Goal: Task Accomplishment & Management: Complete application form

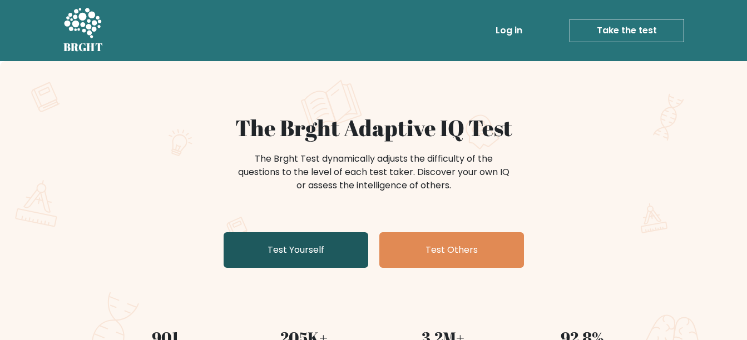
drag, startPoint x: 0, startPoint y: 0, endPoint x: 291, endPoint y: 245, distance: 380.4
click at [291, 245] on link "Test Yourself" at bounding box center [295, 250] width 145 height 36
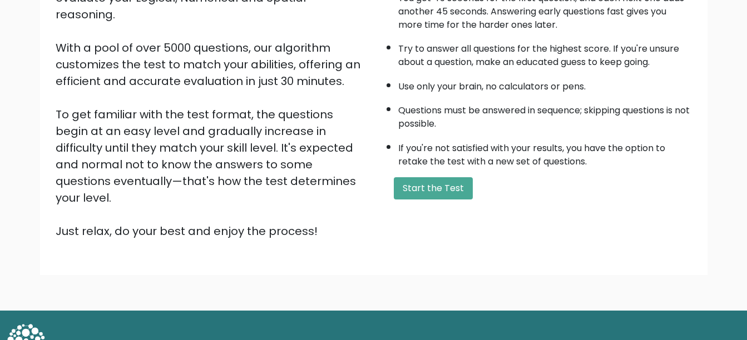
scroll to position [167, 0]
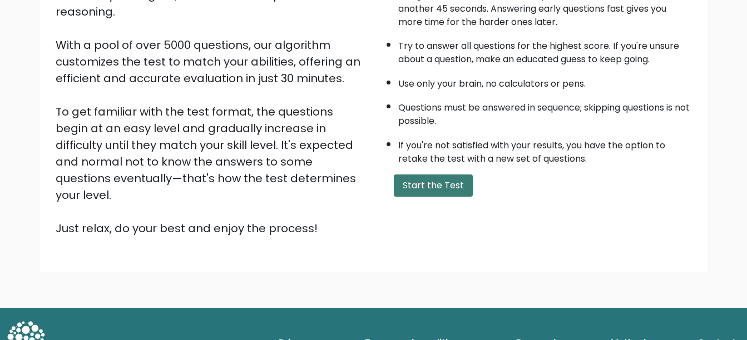
click at [409, 188] on button "Start the Test" at bounding box center [433, 186] width 79 height 22
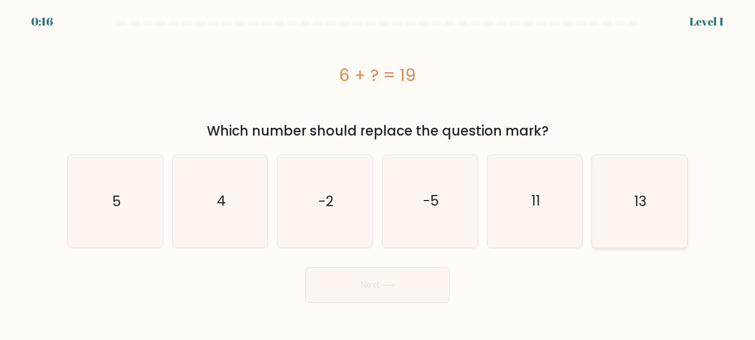
click at [656, 226] on icon "13" at bounding box center [639, 201] width 92 height 92
click at [378, 173] on input "f. 13" at bounding box center [377, 171] width 1 height 3
radio input "true"
click at [393, 279] on button "Next" at bounding box center [377, 285] width 145 height 36
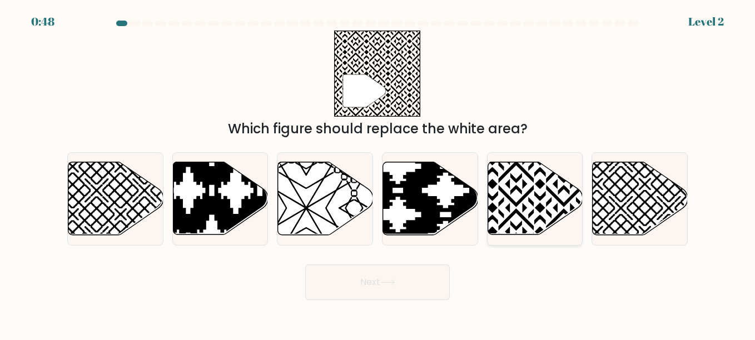
click at [528, 198] on icon at bounding box center [535, 198] width 95 height 73
click at [378, 173] on input "e." at bounding box center [377, 171] width 1 height 3
radio input "true"
click at [352, 281] on button "Next" at bounding box center [377, 283] width 145 height 36
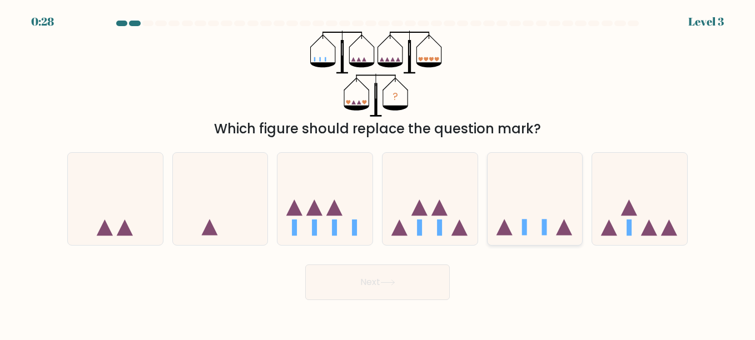
click at [511, 231] on icon at bounding box center [535, 199] width 95 height 78
click at [378, 173] on input "e." at bounding box center [377, 171] width 1 height 3
radio input "true"
click at [407, 278] on button "Next" at bounding box center [377, 283] width 145 height 36
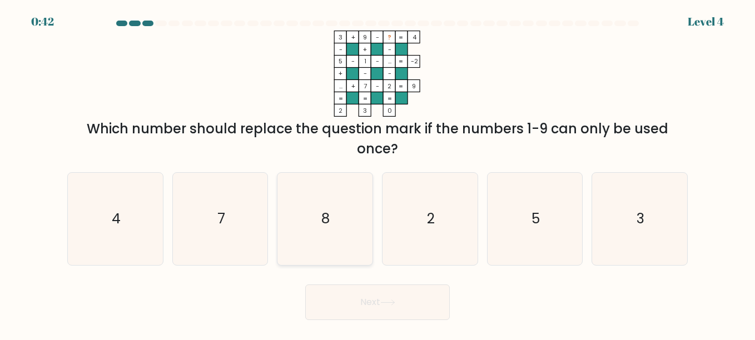
click at [326, 220] on text "8" at bounding box center [326, 218] width 8 height 19
click at [377, 173] on input "c. 8" at bounding box center [377, 171] width 1 height 3
radio input "true"
click at [372, 309] on button "Next" at bounding box center [377, 303] width 145 height 36
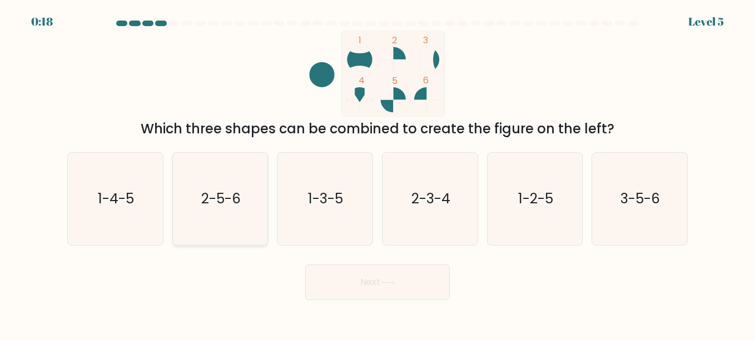
click at [203, 209] on icon "2-5-6" at bounding box center [220, 199] width 92 height 92
click at [377, 173] on input "b. 2-5-6" at bounding box center [377, 171] width 1 height 3
radio input "true"
click at [403, 281] on button "Next" at bounding box center [377, 283] width 145 height 36
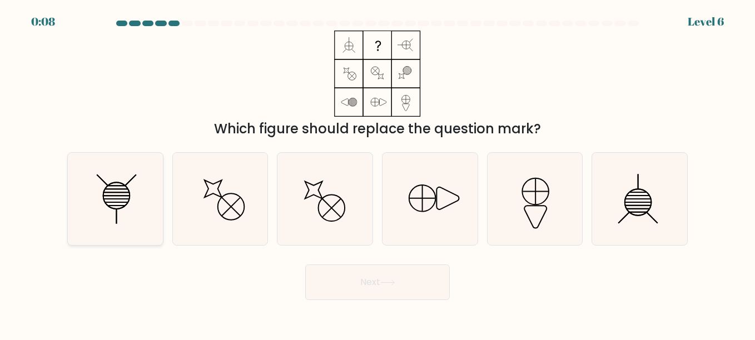
click at [109, 201] on icon at bounding box center [115, 199] width 92 height 92
click at [377, 173] on input "a." at bounding box center [377, 171] width 1 height 3
radio input "true"
click at [359, 280] on button "Next" at bounding box center [377, 283] width 145 height 36
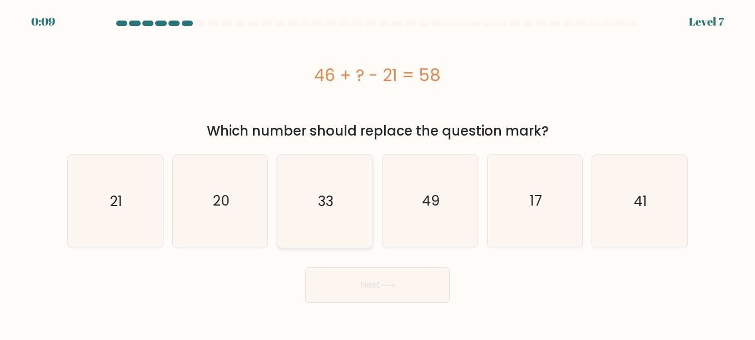
click at [342, 217] on icon "33" at bounding box center [325, 201] width 92 height 92
click at [377, 173] on input "c. 33" at bounding box center [377, 171] width 1 height 3
radio input "true"
click at [385, 280] on button "Next" at bounding box center [377, 285] width 145 height 36
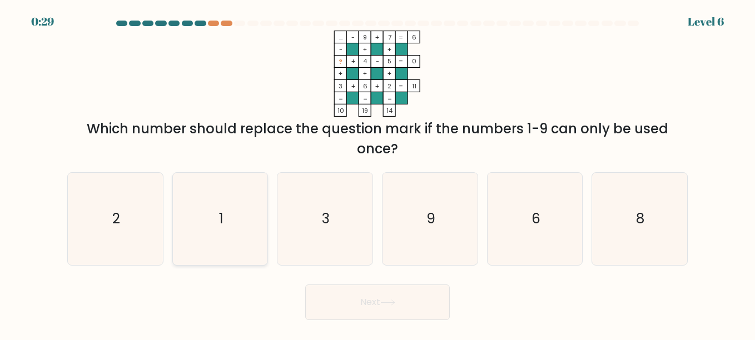
click at [219, 225] on text "1" at bounding box center [221, 218] width 4 height 19
click at [377, 173] on input "b. 1" at bounding box center [377, 171] width 1 height 3
radio input "true"
click at [412, 306] on button "Next" at bounding box center [377, 303] width 145 height 36
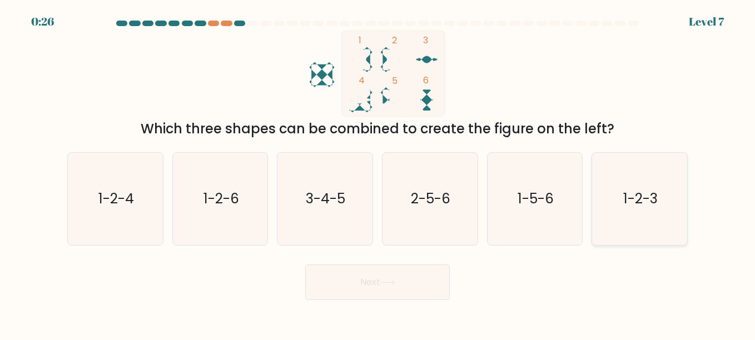
click at [633, 206] on text "1-2-3" at bounding box center [640, 198] width 34 height 19
click at [378, 173] on input "f. 1-2-3" at bounding box center [377, 171] width 1 height 3
radio input "true"
click at [417, 284] on button "Next" at bounding box center [377, 283] width 145 height 36
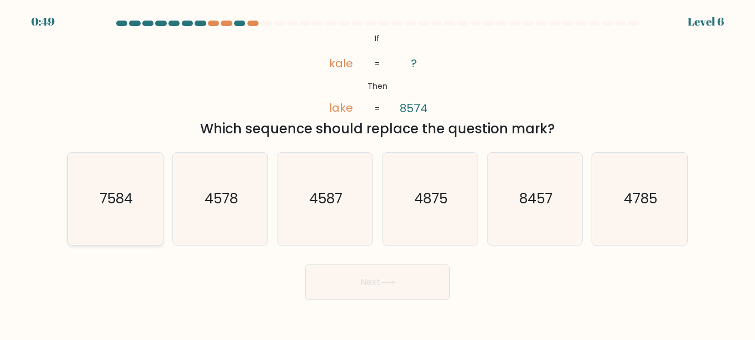
click at [112, 206] on text "7584" at bounding box center [116, 198] width 33 height 19
click at [377, 173] on input "a. 7584" at bounding box center [377, 171] width 1 height 3
radio input "true"
click at [402, 281] on button "Next" at bounding box center [377, 283] width 145 height 36
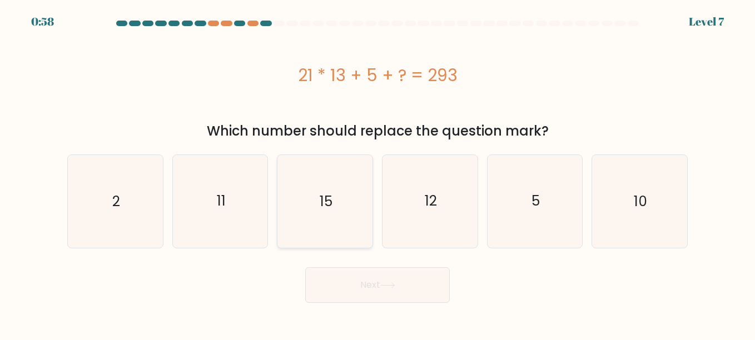
click at [315, 202] on icon "15" at bounding box center [325, 201] width 92 height 92
click at [377, 173] on input "c. 15" at bounding box center [377, 171] width 1 height 3
radio input "true"
click at [392, 278] on button "Next" at bounding box center [377, 285] width 145 height 36
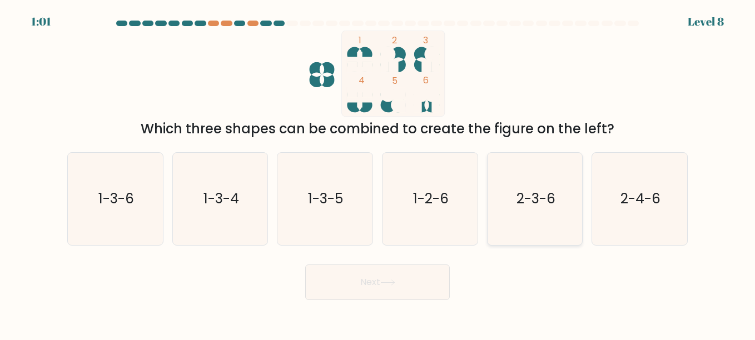
click at [535, 215] on icon "2-3-6" at bounding box center [535, 199] width 92 height 92
click at [378, 173] on input "e. 2-3-6" at bounding box center [377, 171] width 1 height 3
radio input "true"
click at [383, 281] on icon at bounding box center [387, 283] width 15 height 6
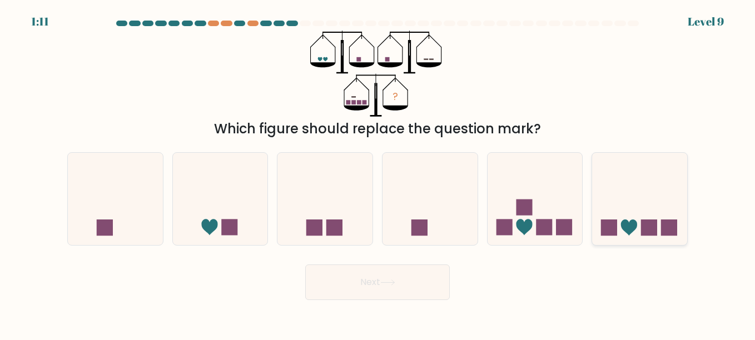
click at [664, 215] on icon at bounding box center [639, 199] width 95 height 78
click at [378, 173] on input "f." at bounding box center [377, 171] width 1 height 3
radio input "true"
click at [384, 283] on icon at bounding box center [387, 283] width 15 height 6
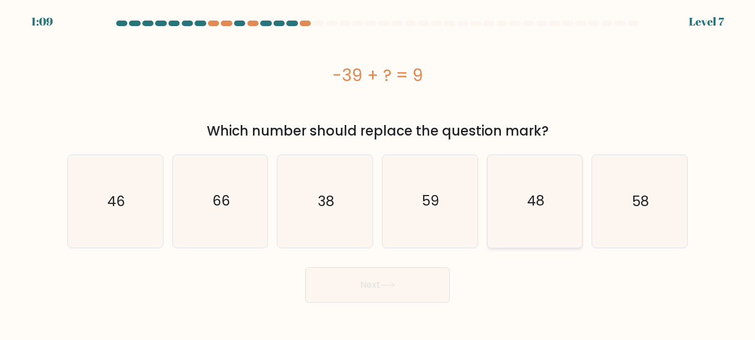
click at [532, 206] on text "48" at bounding box center [535, 201] width 17 height 19
click at [378, 173] on input "e. 48" at bounding box center [377, 171] width 1 height 3
radio input "true"
click at [407, 287] on button "Next" at bounding box center [377, 285] width 145 height 36
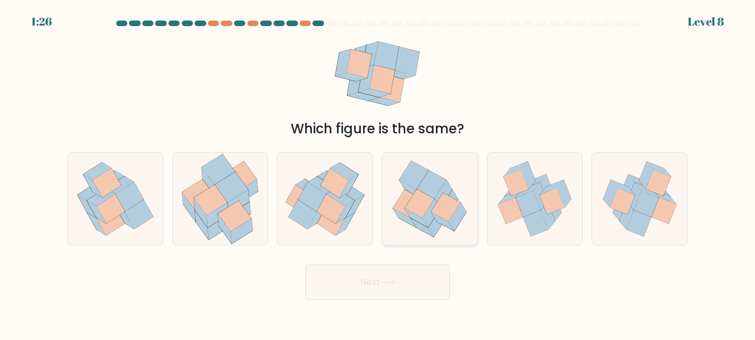
click at [448, 197] on icon at bounding box center [445, 207] width 29 height 28
click at [378, 173] on input "d." at bounding box center [377, 171] width 1 height 3
radio input "true"
click at [374, 280] on button "Next" at bounding box center [377, 283] width 145 height 36
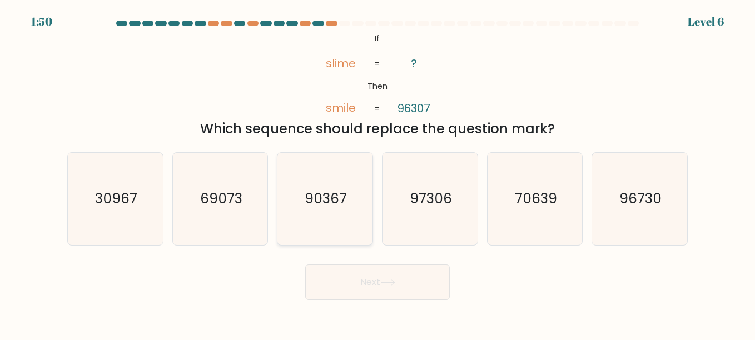
click at [330, 203] on text "90367" at bounding box center [326, 198] width 42 height 19
click at [377, 173] on input "c. 90367" at bounding box center [377, 171] width 1 height 3
radio input "true"
click at [380, 282] on button "Next" at bounding box center [377, 283] width 145 height 36
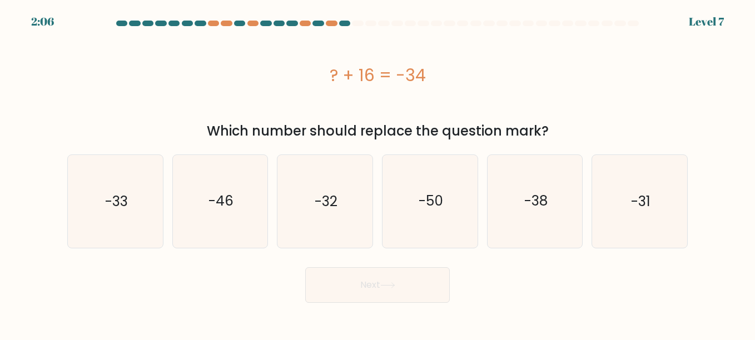
click at [373, 287] on button "Next" at bounding box center [377, 285] width 145 height 36
click at [451, 214] on icon "-50" at bounding box center [430, 201] width 92 height 92
click at [378, 173] on input "d. -50" at bounding box center [377, 171] width 1 height 3
radio input "true"
click at [140, 264] on div "Next" at bounding box center [378, 282] width 634 height 41
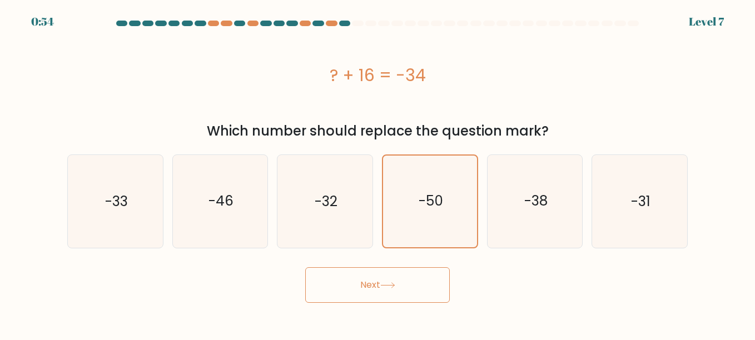
click at [394, 283] on icon at bounding box center [387, 285] width 15 height 6
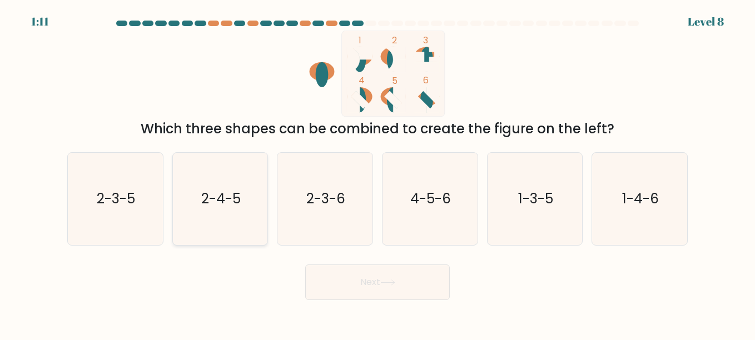
click at [228, 212] on icon "2-4-5" at bounding box center [220, 199] width 92 height 92
click at [377, 173] on input "b. 2-4-5" at bounding box center [377, 171] width 1 height 3
radio input "true"
click at [346, 226] on icon "2-3-6" at bounding box center [325, 199] width 92 height 92
click at [377, 173] on input "c. 2-3-6" at bounding box center [377, 171] width 1 height 3
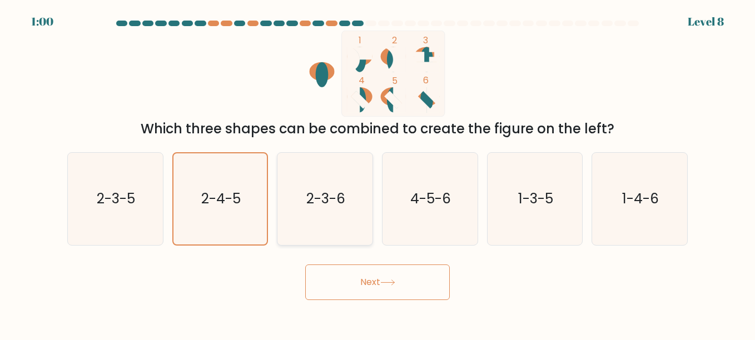
radio input "true"
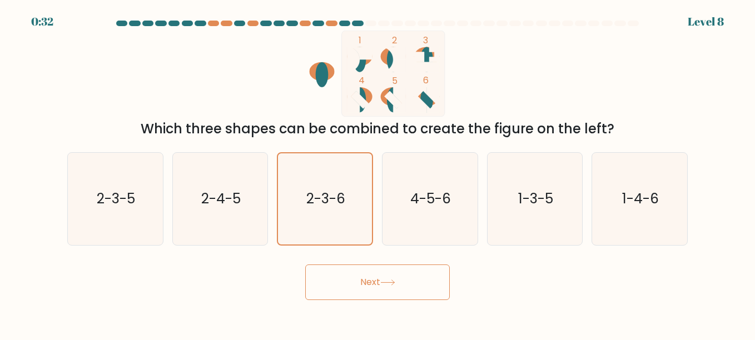
click at [344, 284] on button "Next" at bounding box center [377, 283] width 145 height 36
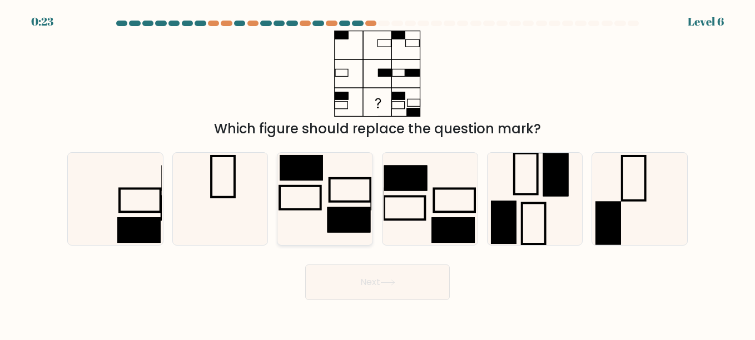
click at [346, 196] on icon at bounding box center [325, 199] width 92 height 92
click at [377, 173] on input "c." at bounding box center [377, 171] width 1 height 3
radio input "true"
click at [131, 218] on rect at bounding box center [138, 230] width 43 height 26
click at [377, 173] on input "a." at bounding box center [377, 171] width 1 height 3
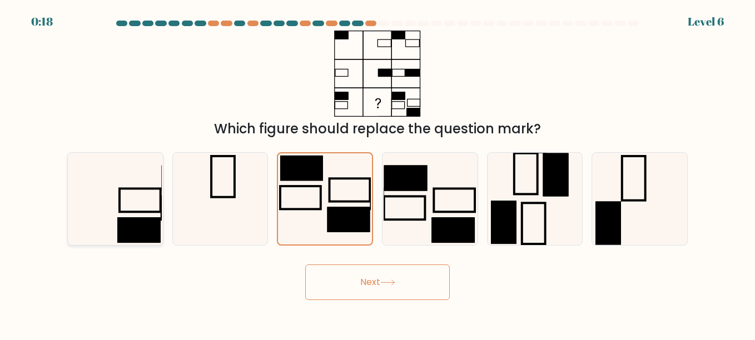
radio input "true"
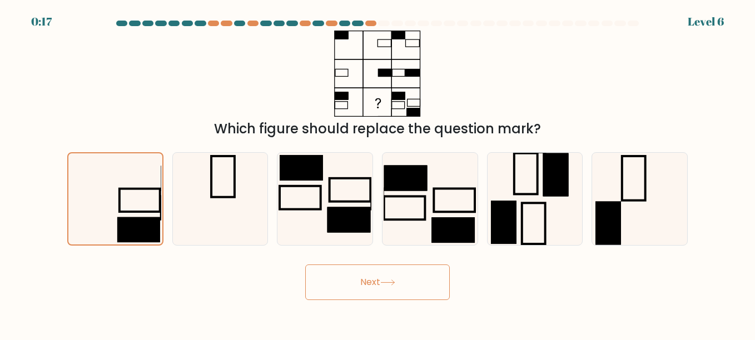
click at [340, 283] on button "Next" at bounding box center [377, 283] width 145 height 36
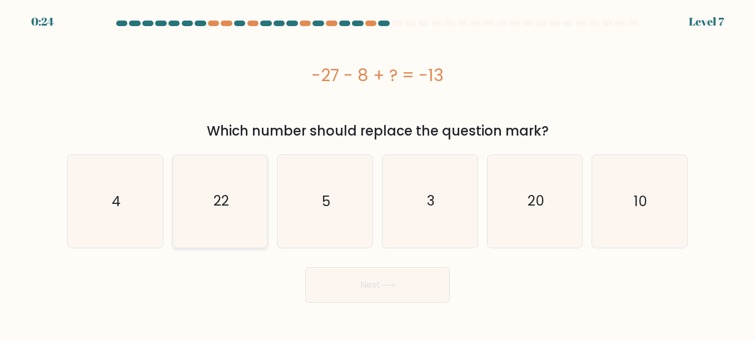
click at [219, 197] on text "22" at bounding box center [221, 201] width 16 height 19
click at [377, 173] on input "b. 22" at bounding box center [377, 171] width 1 height 3
radio input "true"
click at [358, 283] on button "Next" at bounding box center [377, 285] width 145 height 36
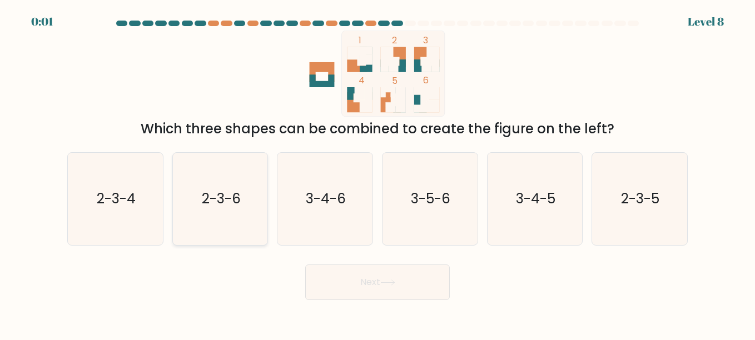
click at [218, 222] on icon "2-3-6" at bounding box center [220, 199] width 92 height 92
click at [377, 173] on input "b. 2-3-6" at bounding box center [377, 171] width 1 height 3
radio input "true"
click at [412, 276] on button "Next" at bounding box center [377, 283] width 145 height 36
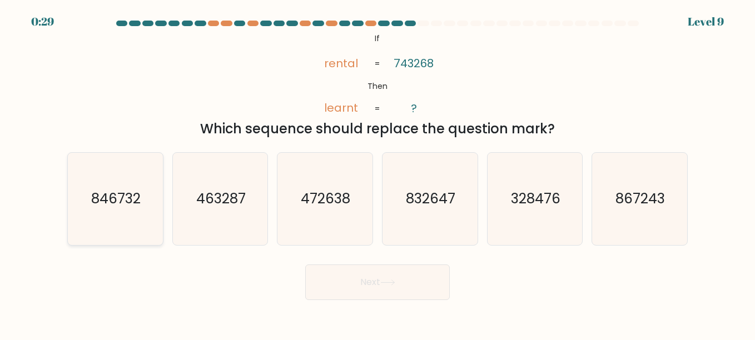
click at [125, 210] on icon "846732" at bounding box center [115, 199] width 92 height 92
click at [377, 173] on input "a. 846732" at bounding box center [377, 171] width 1 height 3
radio input "true"
click at [373, 290] on button "Next" at bounding box center [377, 283] width 145 height 36
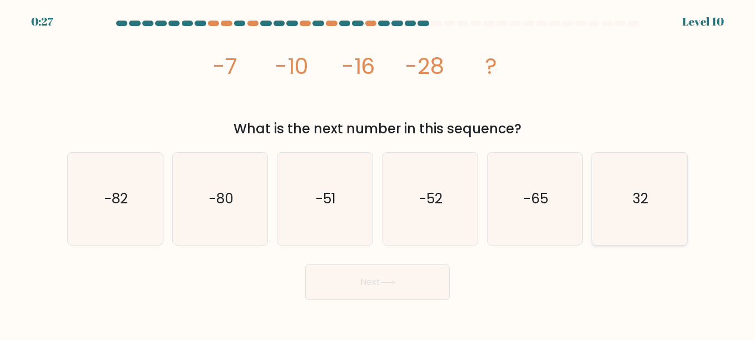
click at [621, 198] on icon "32" at bounding box center [639, 199] width 92 height 92
click at [378, 173] on input "f. 32" at bounding box center [377, 171] width 1 height 3
radio input "true"
click at [415, 289] on button "Next" at bounding box center [377, 283] width 145 height 36
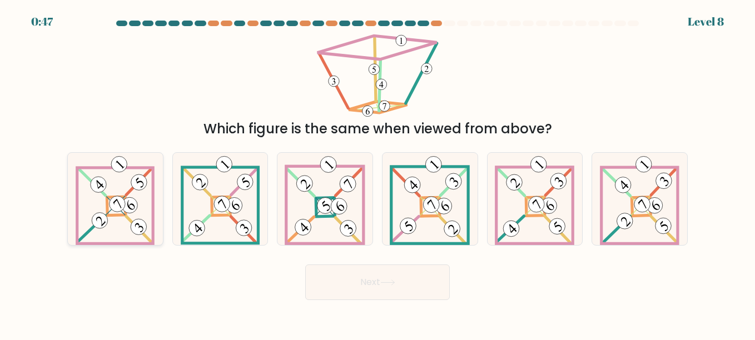
click at [125, 213] on 278 at bounding box center [116, 206] width 19 height 19
click at [377, 173] on input "a." at bounding box center [377, 171] width 1 height 3
radio input "true"
click at [361, 288] on button "Next" at bounding box center [377, 283] width 145 height 36
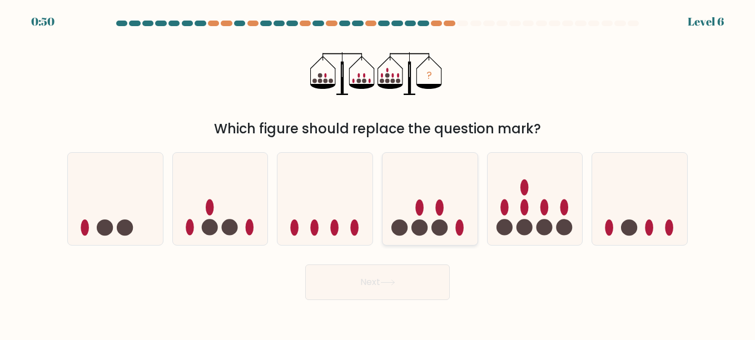
click at [445, 208] on icon at bounding box center [429, 199] width 95 height 78
click at [378, 173] on input "d." at bounding box center [377, 171] width 1 height 3
radio input "true"
click at [526, 211] on ellipse at bounding box center [524, 208] width 8 height 16
click at [378, 173] on input "e." at bounding box center [377, 171] width 1 height 3
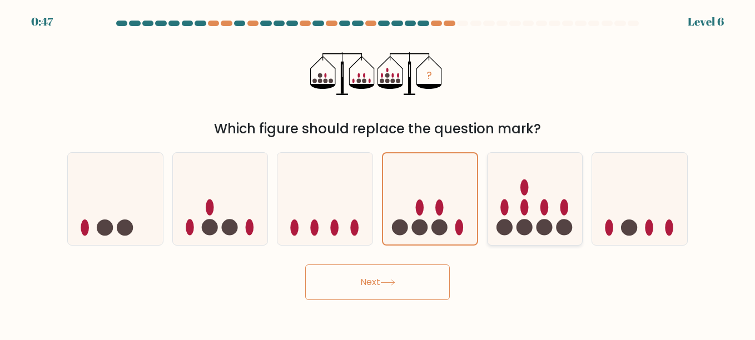
radio input "true"
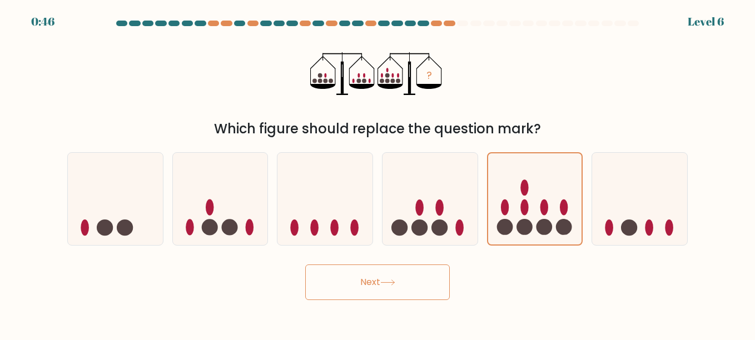
click at [384, 285] on icon at bounding box center [387, 283] width 15 height 6
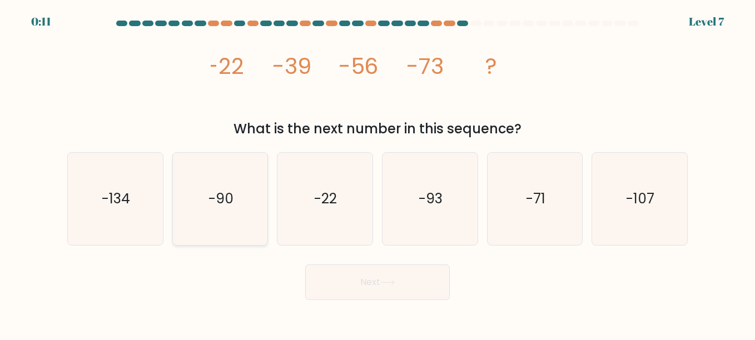
click at [218, 202] on text "-90" at bounding box center [220, 198] width 25 height 19
click at [377, 173] on input "b. -90" at bounding box center [377, 171] width 1 height 3
radio input "true"
click at [391, 286] on icon at bounding box center [387, 283] width 15 height 6
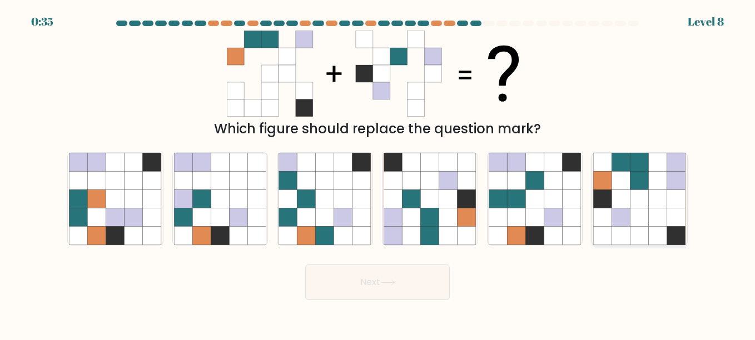
click at [630, 207] on icon at bounding box center [621, 199] width 18 height 18
click at [378, 173] on input "f." at bounding box center [377, 171] width 1 height 3
radio input "true"
click at [410, 282] on button "Next" at bounding box center [377, 283] width 145 height 36
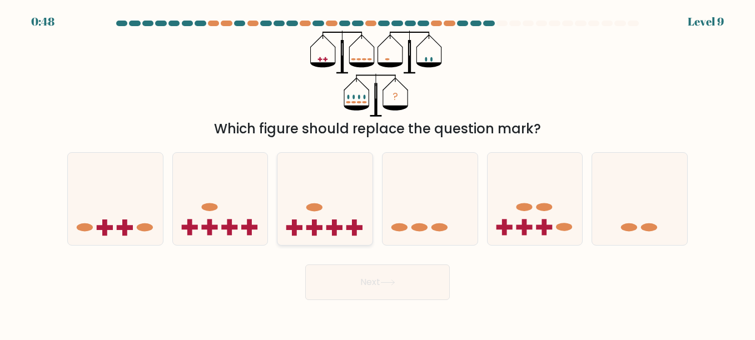
click at [335, 228] on rect at bounding box center [334, 227] width 16 height 5
click at [377, 173] on input "c." at bounding box center [377, 171] width 1 height 3
radio input "true"
click at [400, 290] on button "Next" at bounding box center [377, 283] width 145 height 36
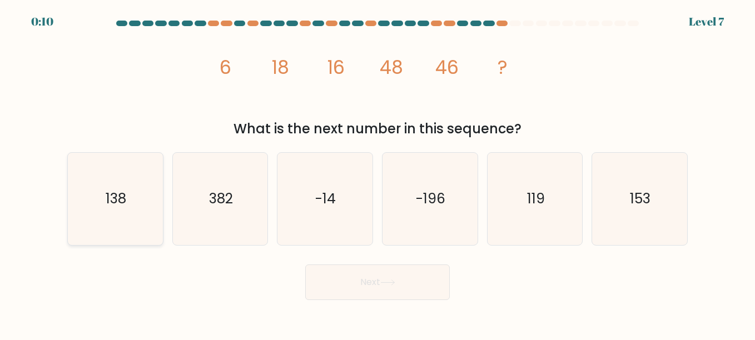
click at [121, 218] on icon "138" at bounding box center [115, 199] width 92 height 92
click at [377, 173] on input "a. 138" at bounding box center [377, 171] width 1 height 3
radio input "true"
click at [355, 275] on button "Next" at bounding box center [377, 283] width 145 height 36
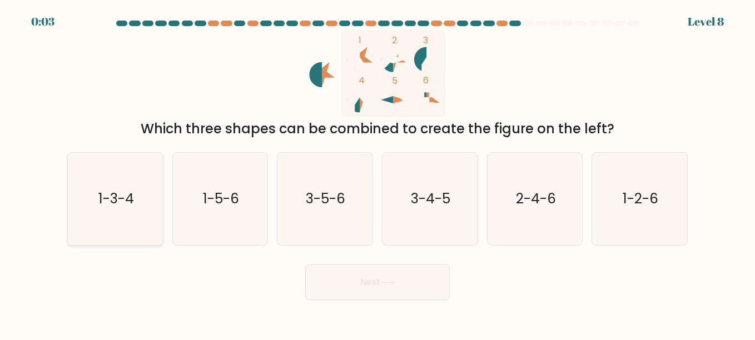
click at [103, 210] on icon "1-3-4" at bounding box center [115, 199] width 92 height 92
click at [377, 173] on input "a. 1-3-4" at bounding box center [377, 171] width 1 height 3
radio input "true"
click at [344, 276] on button "Next" at bounding box center [377, 283] width 145 height 36
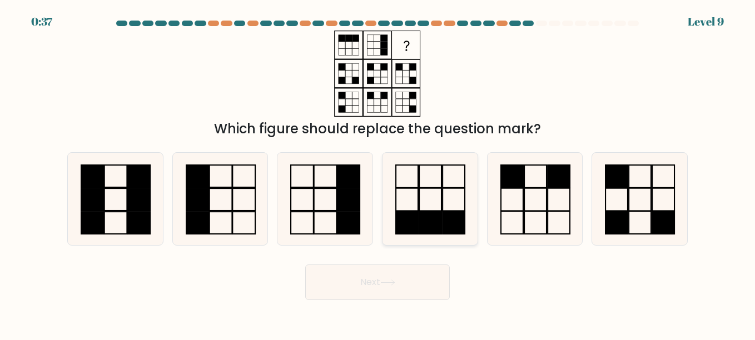
click at [415, 217] on rect at bounding box center [407, 222] width 22 height 23
click at [378, 173] on input "d." at bounding box center [377, 171] width 1 height 3
radio input "true"
click at [395, 280] on icon at bounding box center [387, 283] width 15 height 6
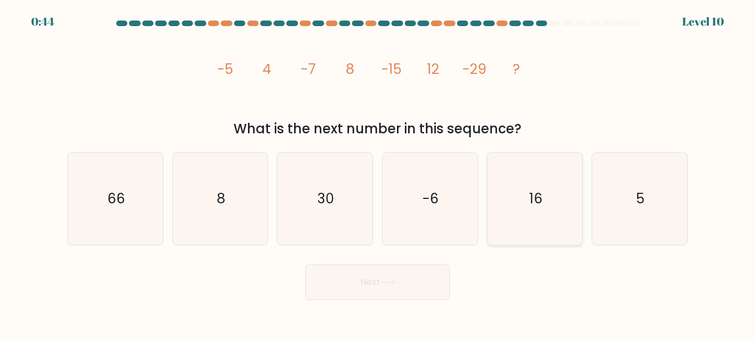
click at [554, 206] on icon "16" at bounding box center [535, 199] width 92 height 92
click at [378, 173] on input "e. 16" at bounding box center [377, 171] width 1 height 3
radio input "true"
click at [383, 293] on button "Next" at bounding box center [377, 283] width 145 height 36
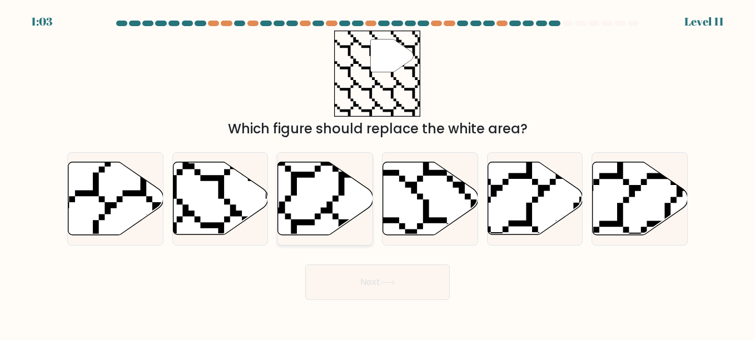
click at [320, 191] on icon at bounding box center [325, 198] width 95 height 73
click at [377, 173] on input "c." at bounding box center [377, 171] width 1 height 3
radio input "true"
click at [353, 277] on button "Next" at bounding box center [377, 283] width 145 height 36
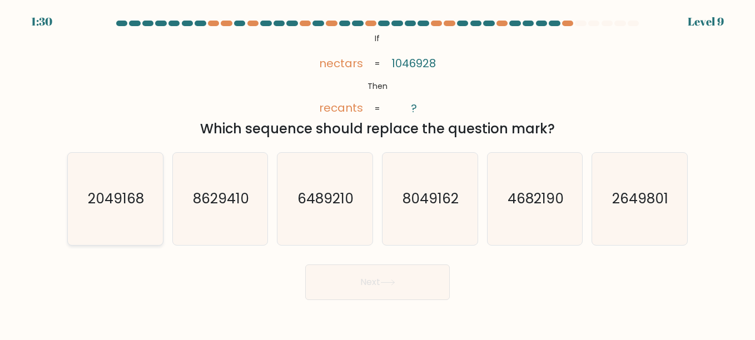
click at [115, 180] on icon "2049168" at bounding box center [115, 199] width 92 height 92
click at [377, 173] on input "a. 2049168" at bounding box center [377, 171] width 1 height 3
radio input "true"
click at [419, 271] on button "Next" at bounding box center [377, 283] width 145 height 36
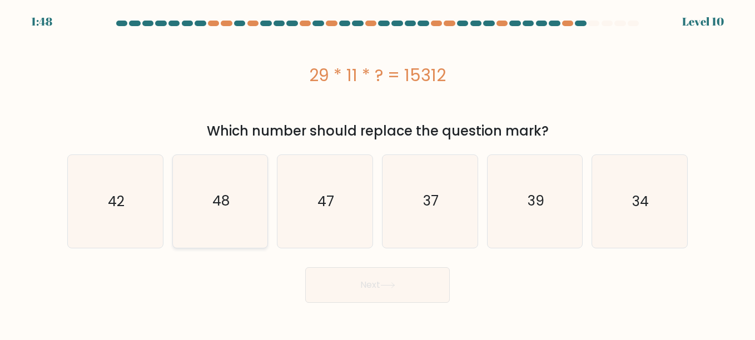
click at [217, 210] on text "48" at bounding box center [220, 201] width 17 height 19
click at [377, 173] on input "b. 48" at bounding box center [377, 171] width 1 height 3
radio input "true"
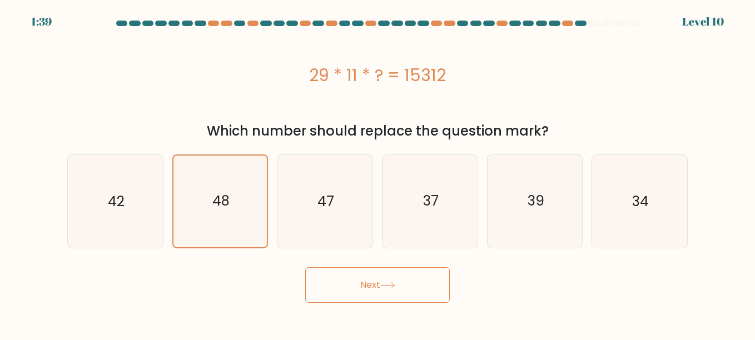
click at [384, 292] on button "Next" at bounding box center [377, 285] width 145 height 36
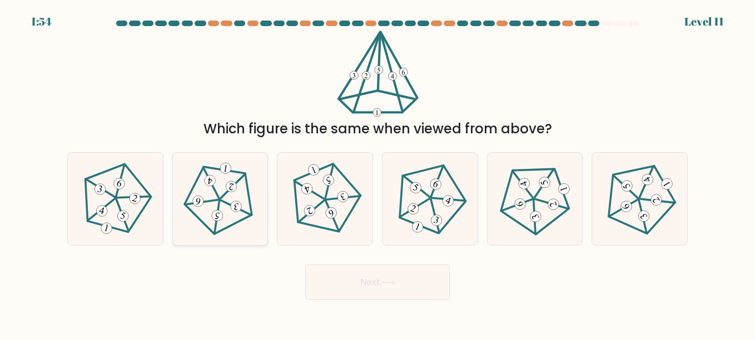
click at [232, 201] on icon at bounding box center [220, 199] width 74 height 74
click at [377, 173] on input "b." at bounding box center [377, 171] width 1 height 3
radio input "true"
click at [350, 273] on button "Next" at bounding box center [377, 283] width 145 height 36
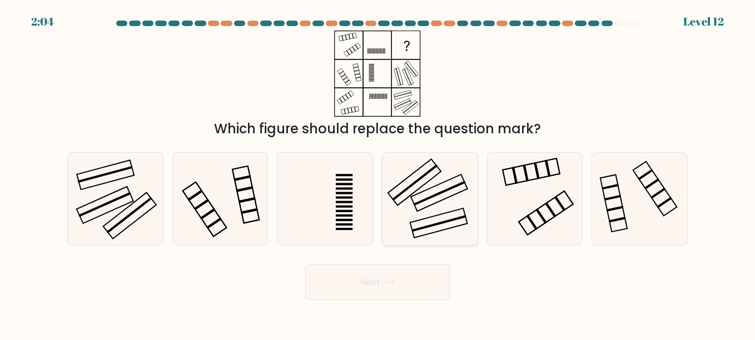
click at [429, 195] on icon at bounding box center [430, 199] width 92 height 92
click at [378, 173] on input "d." at bounding box center [377, 171] width 1 height 3
radio input "true"
click at [381, 284] on button "Next" at bounding box center [377, 283] width 145 height 36
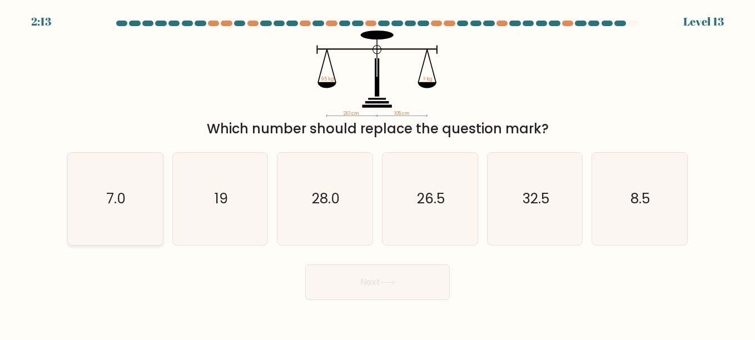
click at [101, 202] on icon "7.0" at bounding box center [115, 199] width 92 height 92
click at [377, 173] on input "a. 7.0" at bounding box center [377, 171] width 1 height 3
radio input "true"
click at [364, 286] on button "Next" at bounding box center [377, 283] width 145 height 36
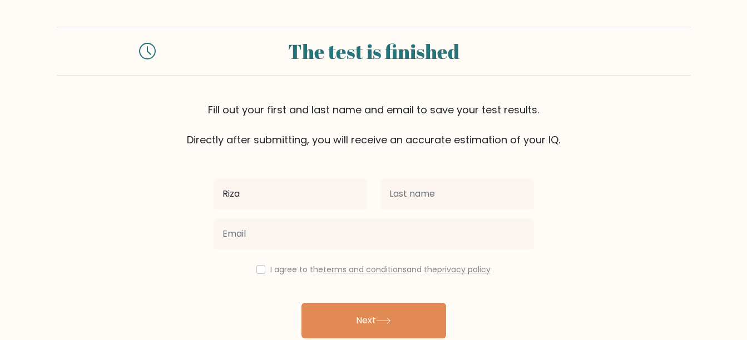
type input "Riza"
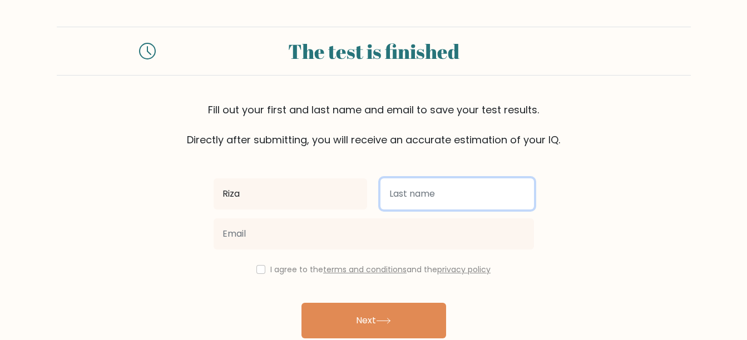
click at [406, 188] on input "text" at bounding box center [456, 193] width 153 height 31
type input "Odullo"
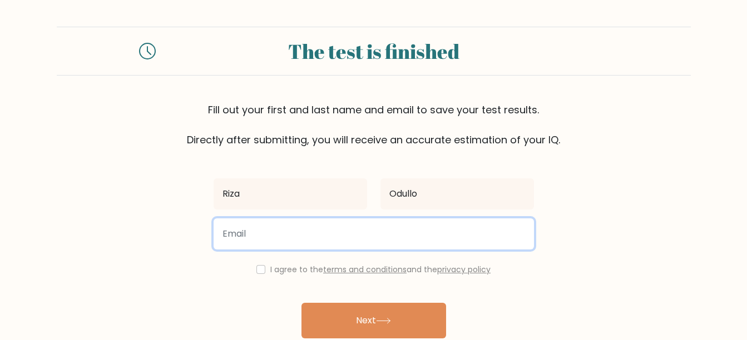
click at [295, 241] on input "email" at bounding box center [373, 233] width 320 height 31
type input "odulloriza@gmail.com"
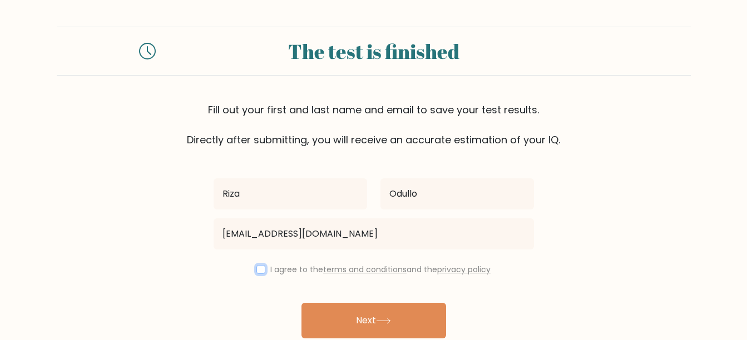
click at [258, 271] on input "checkbox" at bounding box center [260, 269] width 9 height 9
checkbox input "true"
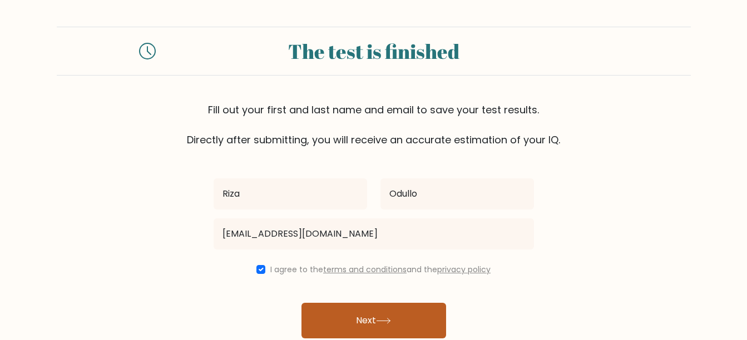
click at [347, 303] on button "Next" at bounding box center [373, 321] width 145 height 36
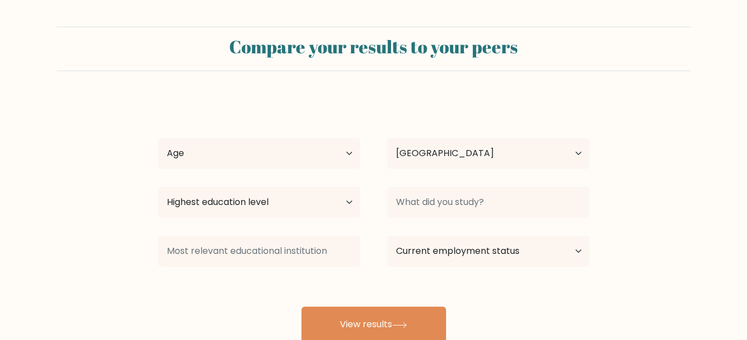
select select "PH"
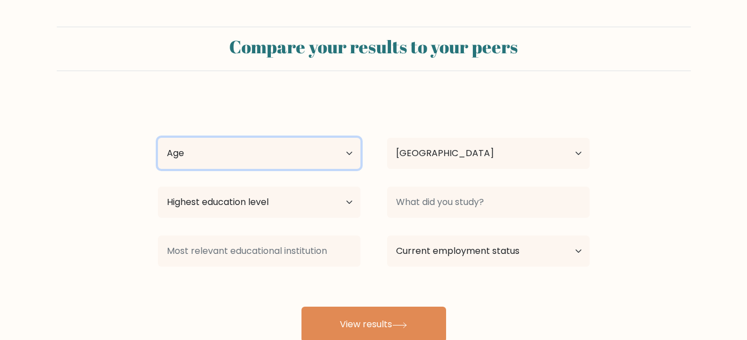
click at [249, 150] on select "Age Under [DEMOGRAPHIC_DATA] [DEMOGRAPHIC_DATA] [DEMOGRAPHIC_DATA] [DEMOGRAPHIC…" at bounding box center [259, 153] width 202 height 31
select select "35_44"
click at [158, 138] on select "Age Under [DEMOGRAPHIC_DATA] [DEMOGRAPHIC_DATA] [DEMOGRAPHIC_DATA] [DEMOGRAPHIC…" at bounding box center [259, 153] width 202 height 31
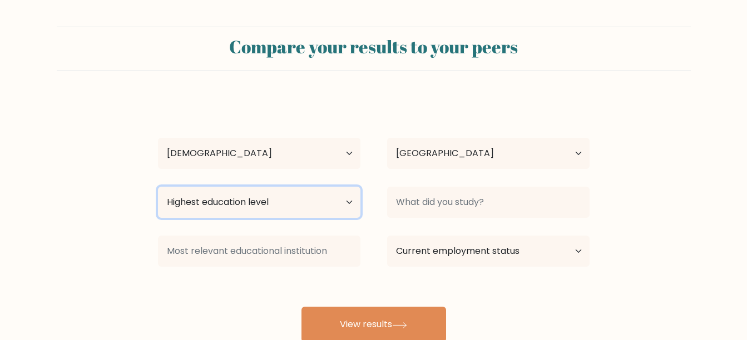
click at [346, 202] on select "Highest education level No schooling Primary Lower Secondary Upper Secondary Oc…" at bounding box center [259, 202] width 202 height 31
select select "bachelors_degree"
click at [158, 187] on select "Highest education level No schooling Primary Lower Secondary Upper Secondary Oc…" at bounding box center [259, 202] width 202 height 31
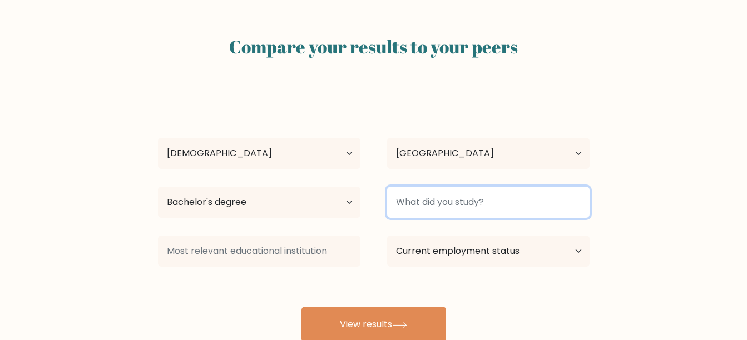
click at [442, 199] on input at bounding box center [488, 202] width 202 height 31
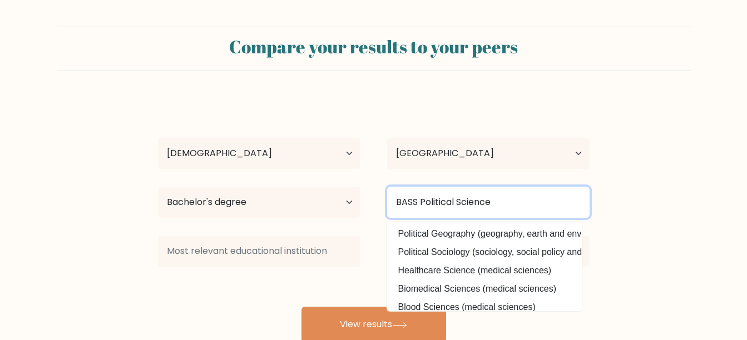
type input "BASS Political Science"
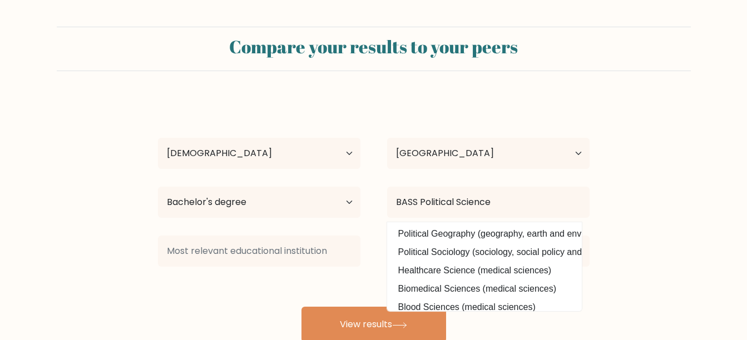
click at [94, 275] on form "Compare your results to your peers Riza Odullo Age Under [DEMOGRAPHIC_DATA] [DE…" at bounding box center [373, 185] width 747 height 316
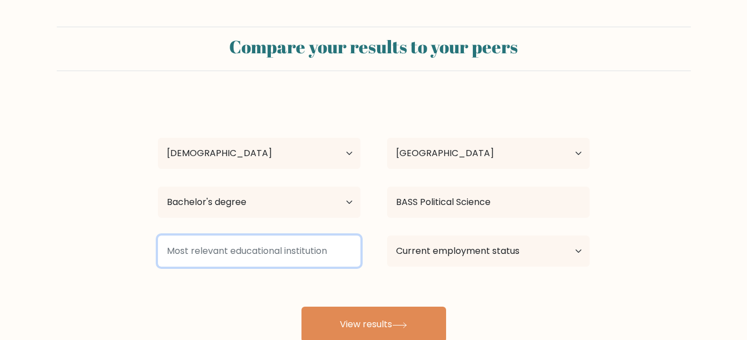
click at [231, 248] on input at bounding box center [259, 251] width 202 height 31
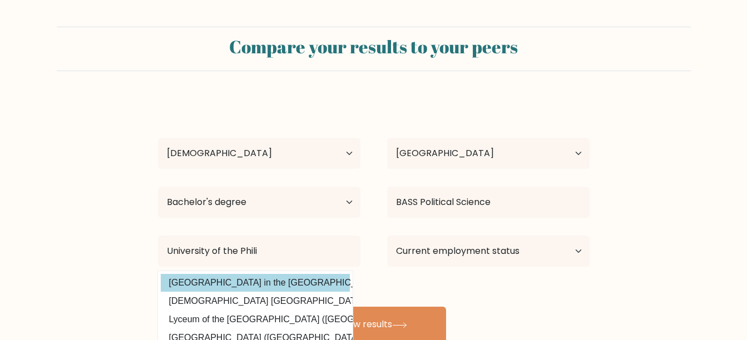
click at [233, 285] on option "[GEOGRAPHIC_DATA] in the [GEOGRAPHIC_DATA] ([GEOGRAPHIC_DATA])" at bounding box center [255, 283] width 189 height 18
type input "[GEOGRAPHIC_DATA] in the [GEOGRAPHIC_DATA]"
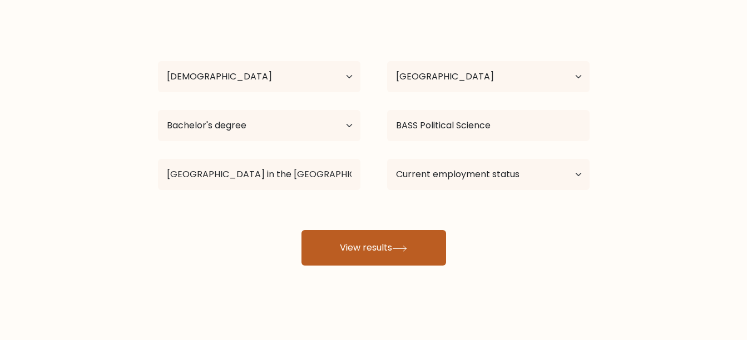
scroll to position [81, 0]
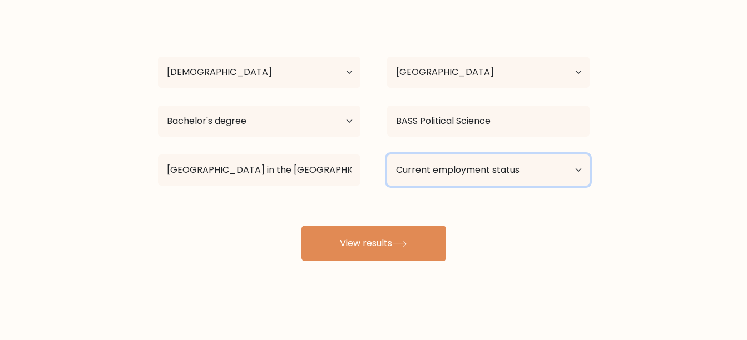
click at [462, 170] on select "Current employment status Employed Student Retired Other / prefer not to answer" at bounding box center [488, 170] width 202 height 31
select select "employed"
click at [387, 155] on select "Current employment status Employed Student Retired Other / prefer not to answer" at bounding box center [488, 170] width 202 height 31
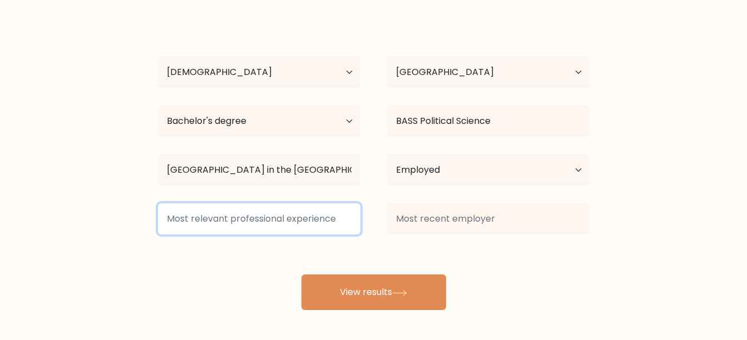
click at [247, 221] on input at bounding box center [259, 218] width 202 height 31
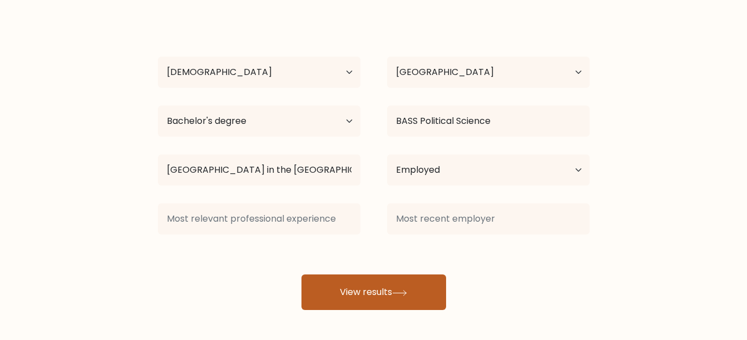
click at [370, 295] on button "View results" at bounding box center [373, 293] width 145 height 36
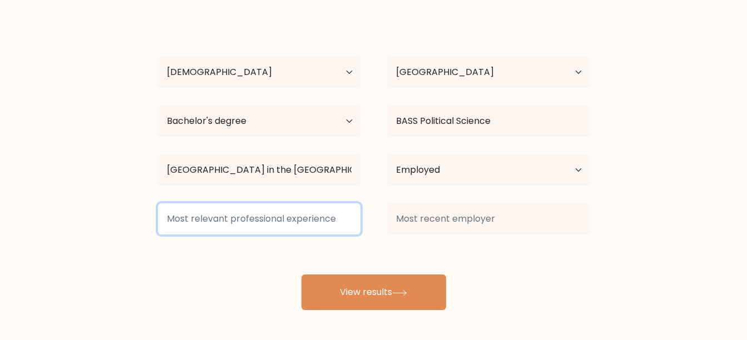
click at [230, 221] on input at bounding box center [259, 218] width 202 height 31
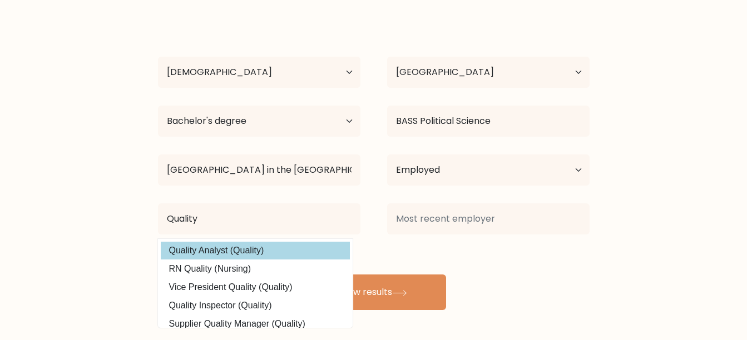
click at [228, 249] on option "Quality Analyst (Quality)" at bounding box center [255, 251] width 189 height 18
type input "Quality Analyst"
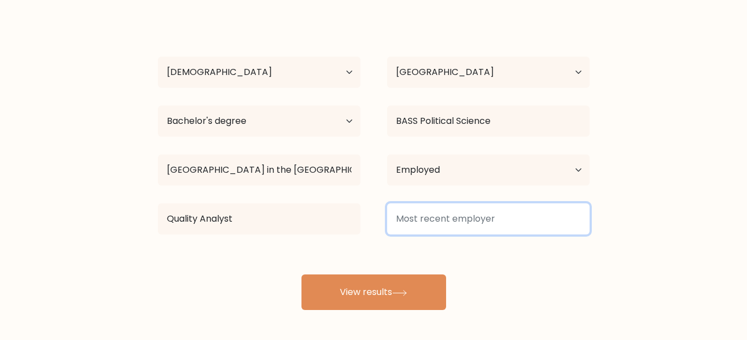
click at [409, 214] on input at bounding box center [488, 218] width 202 height 31
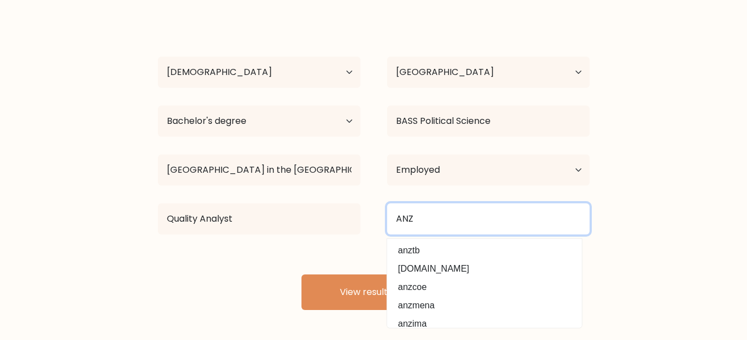
type input "ANZ"
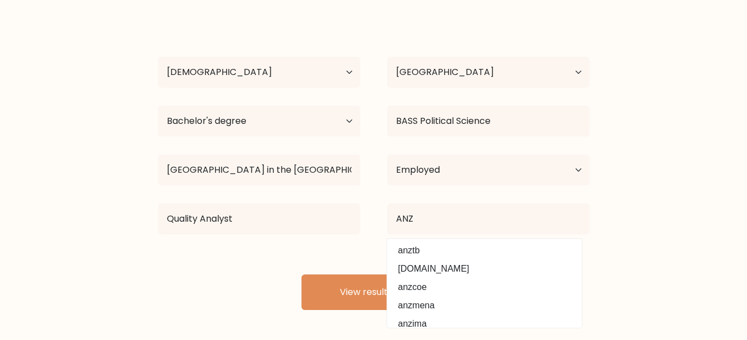
click at [276, 240] on div "[PERSON_NAME] Age Under [DEMOGRAPHIC_DATA] [DEMOGRAPHIC_DATA] [DEMOGRAPHIC_DATA…" at bounding box center [373, 164] width 445 height 294
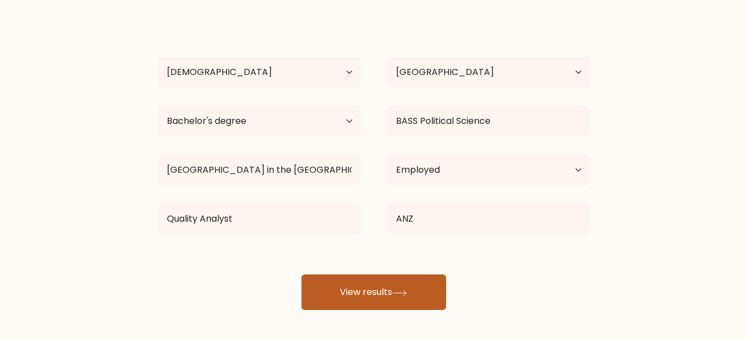
click at [340, 293] on button "View results" at bounding box center [373, 293] width 145 height 36
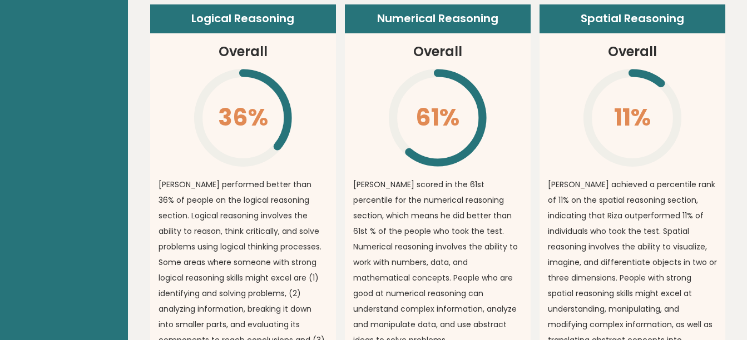
scroll to position [889, 0]
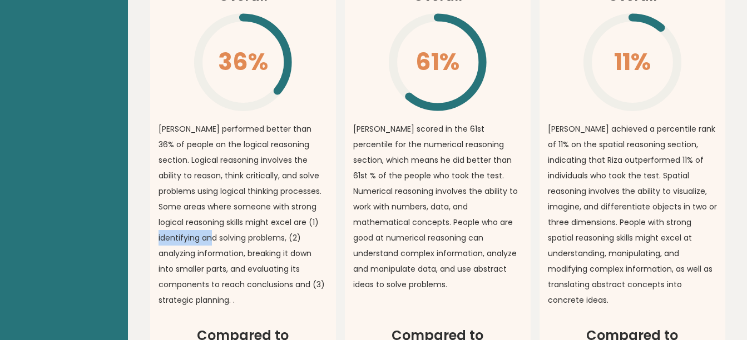
drag, startPoint x: 196, startPoint y: 225, endPoint x: 244, endPoint y: 222, distance: 47.9
click at [244, 222] on p "Riza performed better than 36% of people on the logical reasoning section. Logi…" at bounding box center [242, 214] width 169 height 187
drag, startPoint x: 244, startPoint y: 222, endPoint x: 250, endPoint y: 236, distance: 15.5
click at [250, 236] on p "Riza performed better than 36% of people on the logical reasoning section. Logi…" at bounding box center [242, 214] width 169 height 187
drag, startPoint x: 250, startPoint y: 236, endPoint x: 155, endPoint y: 244, distance: 95.4
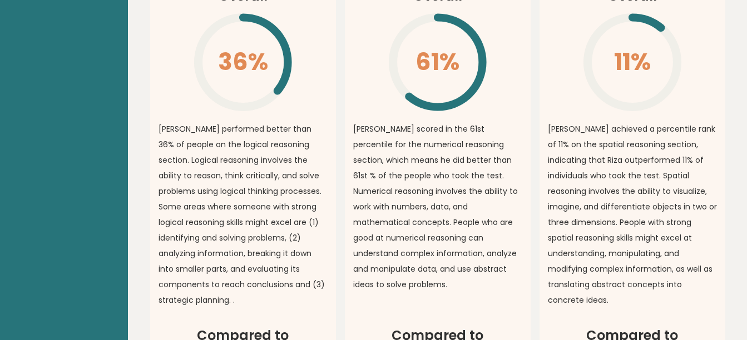
click at [155, 244] on article "Logical Reasoning Overall 36% \ Riza performed better than 36% of people on the…" at bounding box center [243, 137] width 186 height 377
drag, startPoint x: 155, startPoint y: 244, endPoint x: 236, endPoint y: 244, distance: 81.7
click at [236, 244] on article "Logical Reasoning Overall 36% \ Riza performed better than 36% of people on the…" at bounding box center [243, 137] width 186 height 377
drag, startPoint x: 236, startPoint y: 244, endPoint x: 201, endPoint y: 282, distance: 51.9
click at [201, 282] on p "Riza performed better than 36% of people on the logical reasoning section. Logi…" at bounding box center [242, 214] width 169 height 187
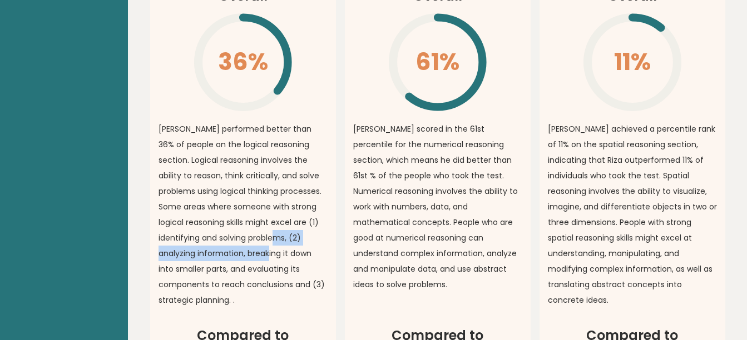
drag, startPoint x: 165, startPoint y: 244, endPoint x: 301, endPoint y: 239, distance: 135.7
click at [301, 239] on p "Riza performed better than 36% of people on the logical reasoning section. Logi…" at bounding box center [242, 214] width 169 height 187
click at [207, 265] on p "Riza performed better than 36% of people on the logical reasoning section. Logi…" at bounding box center [242, 214] width 169 height 187
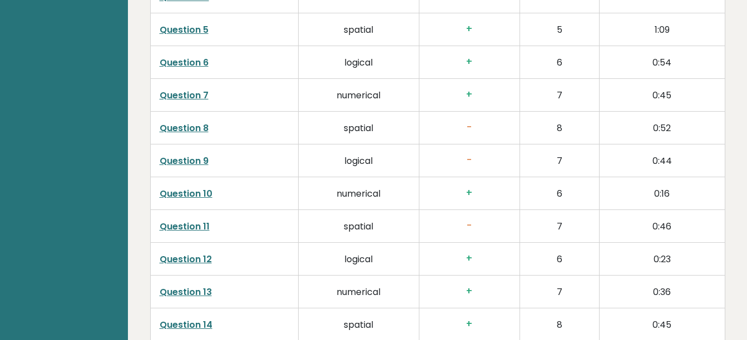
scroll to position [1834, 0]
